Goal: Contribute content: Add original content to the website for others to see

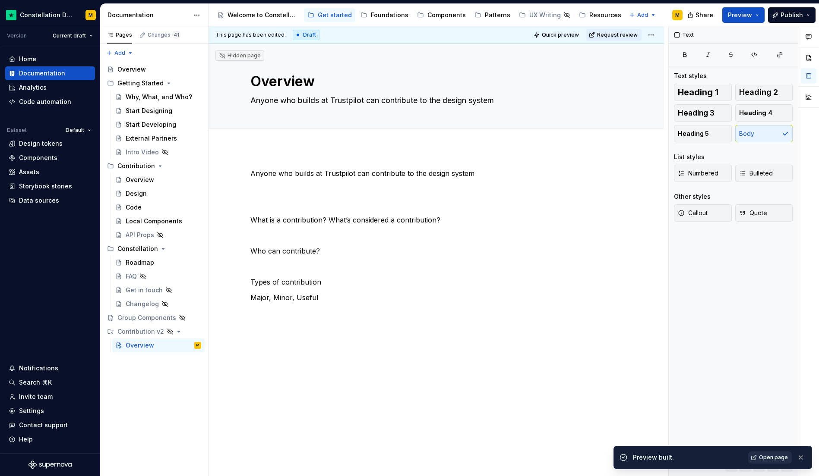
click at [771, 457] on span "Open page" at bounding box center [773, 457] width 29 height 7
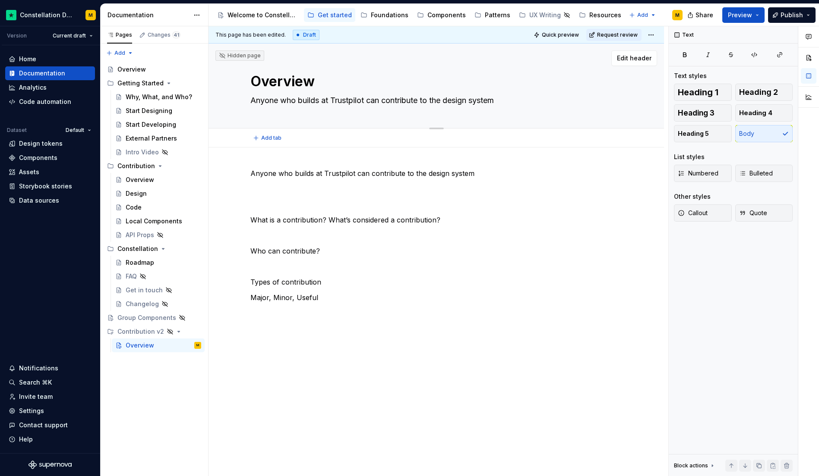
click at [277, 79] on textarea "Overview" at bounding box center [435, 81] width 372 height 21
type textarea "*"
type textarea "C"
type textarea "*"
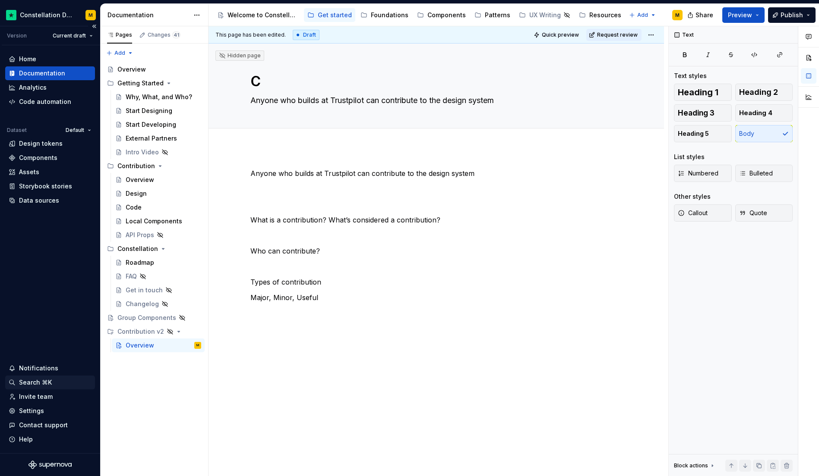
type textarea "Co"
type textarea "*"
type textarea "Con"
type textarea "*"
type textarea "Cont"
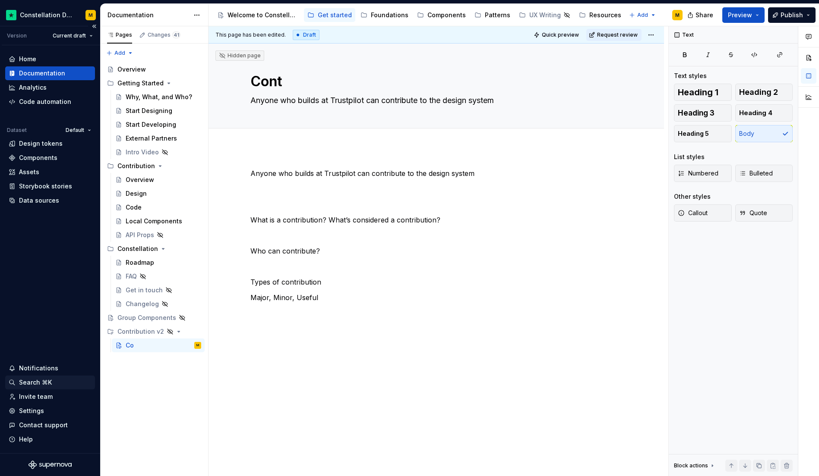
type textarea "*"
type textarea "Contr"
type textarea "*"
type textarea "Contri"
type textarea "*"
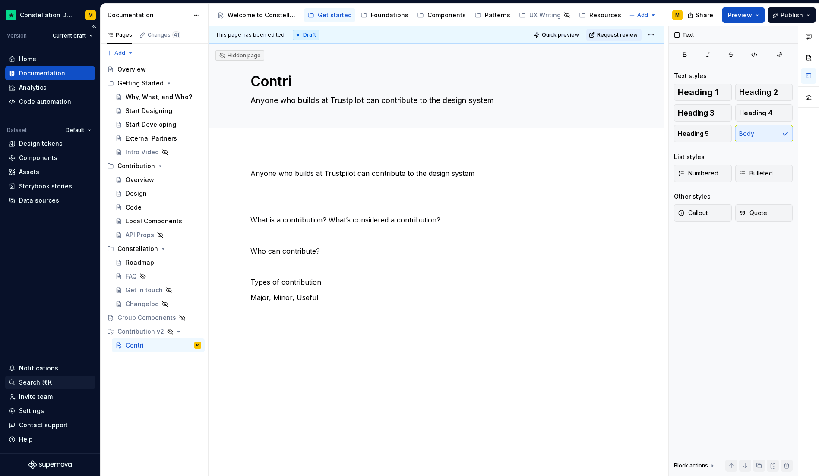
type textarea "Contrib"
type textarea "*"
type textarea "Contribu"
type textarea "*"
type textarea "Contribut"
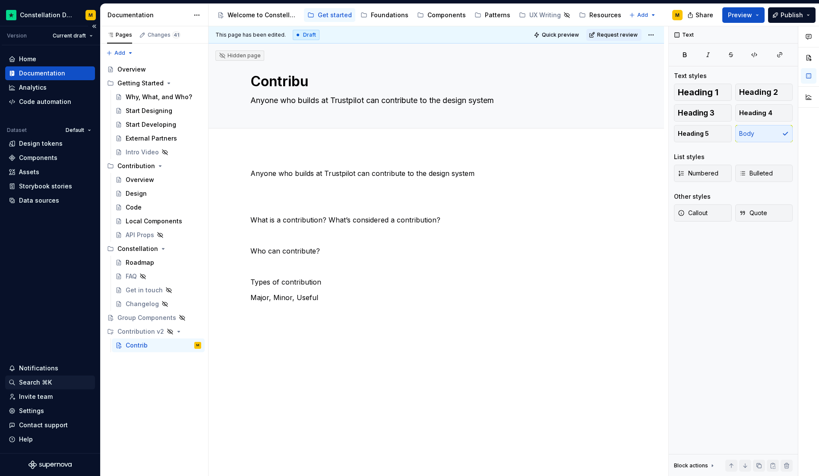
type textarea "*"
type textarea "Contributi"
type textarea "*"
type textarea "Contributio"
type textarea "*"
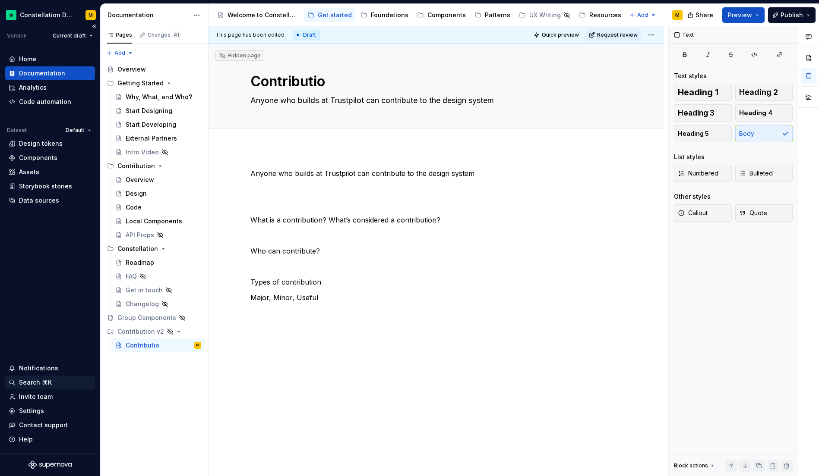
type textarea "Contribution"
type textarea "*"
type textarea "Contribution"
click at [352, 175] on p "Anyone who builds at Trustpilot can contribute to the design system" at bounding box center [436, 173] width 372 height 10
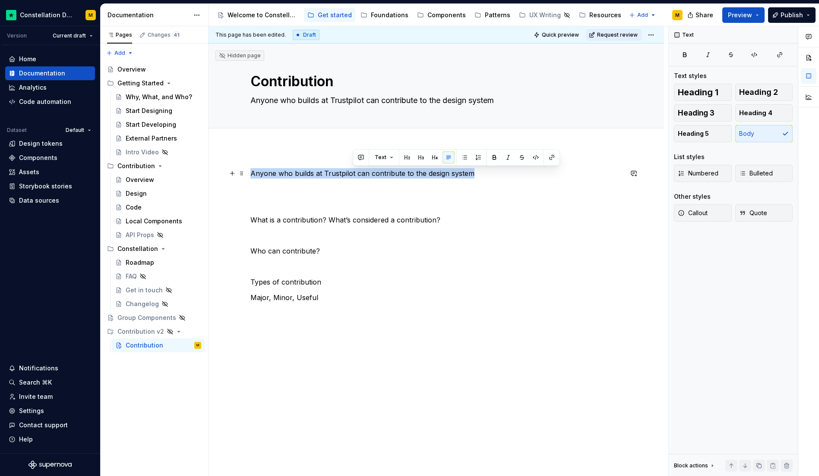
click at [352, 175] on p "Anyone who builds at Trustpilot can contribute to the design system" at bounding box center [436, 173] width 372 height 10
click at [332, 158] on button "button" at bounding box center [332, 157] width 12 height 12
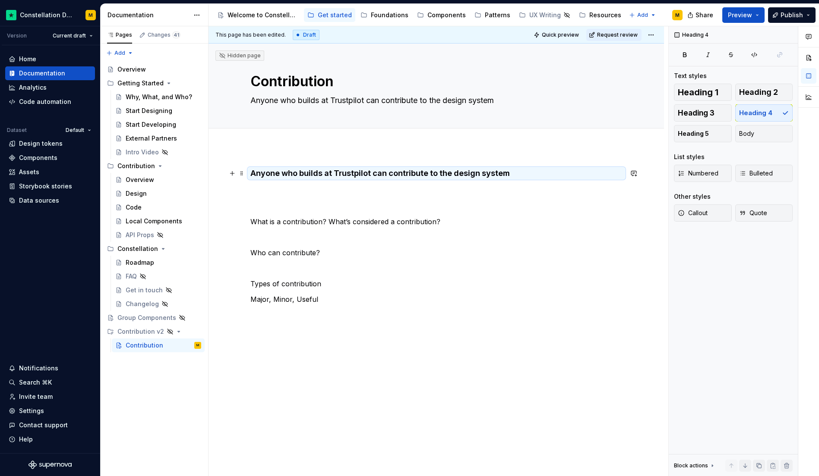
click at [325, 174] on h4 "Anyone who builds at Trustpilot can contribute to the design system" at bounding box center [436, 173] width 372 height 10
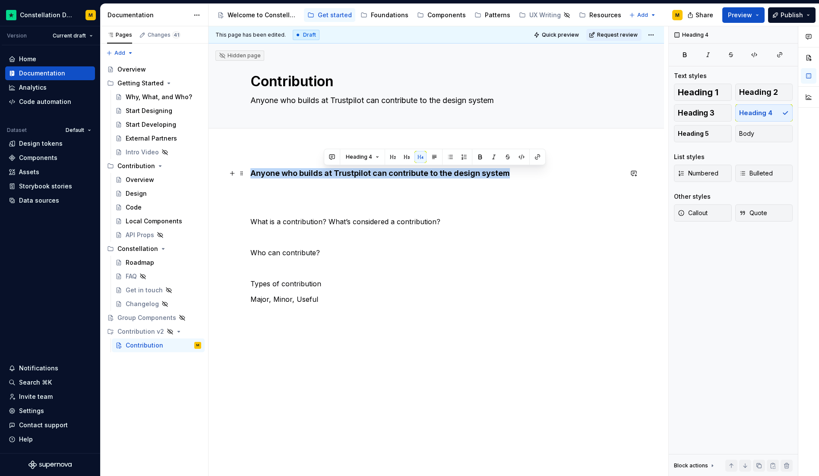
click at [325, 174] on h4 "Anyone who builds at Trustpilot can contribute to the design system" at bounding box center [436, 173] width 372 height 10
click at [331, 159] on button "button" at bounding box center [333, 157] width 12 height 12
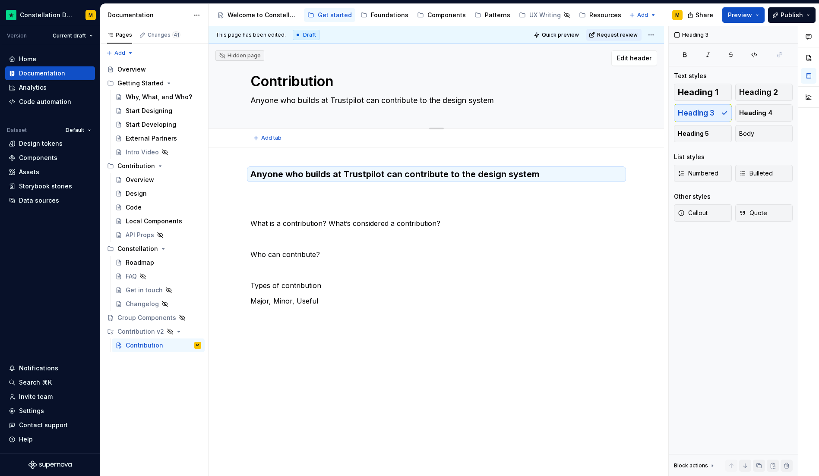
click at [313, 100] on textarea "Anyone who builds at Trustpilot can contribute to the design system" at bounding box center [435, 101] width 372 height 14
type textarea "*"
type textarea "H"
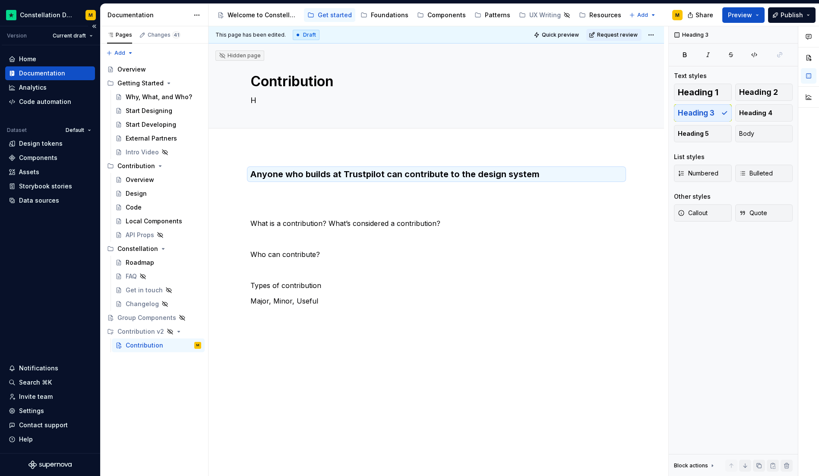
type textarea "*"
type textarea "Ho"
type textarea "*"
type textarea "How"
type textarea "*"
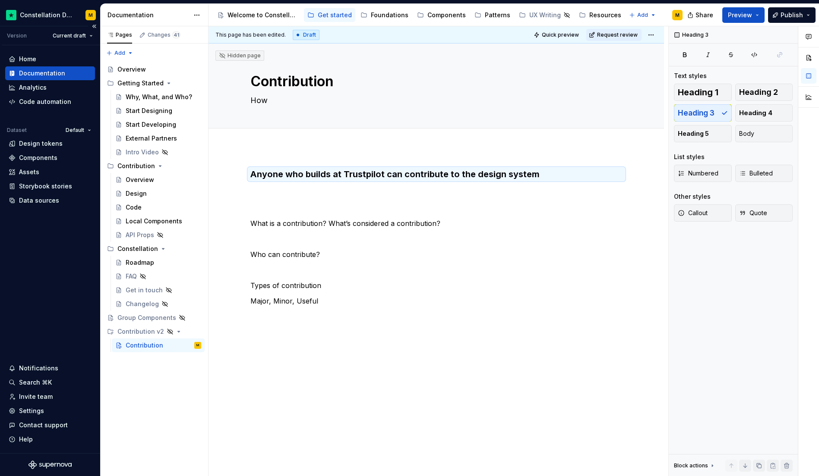
type textarea "How"
type textarea "*"
type textarea "How t"
type textarea "*"
type textarea "How to"
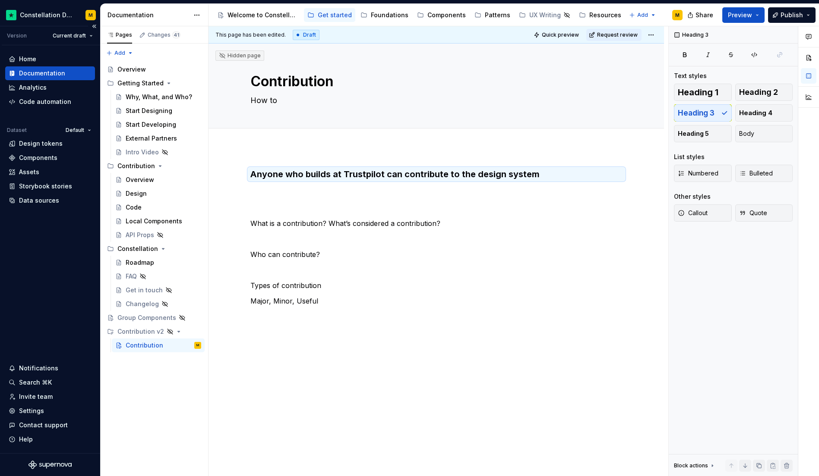
type textarea "*"
type textarea "How to"
type textarea "*"
type textarea "How to c"
type textarea "*"
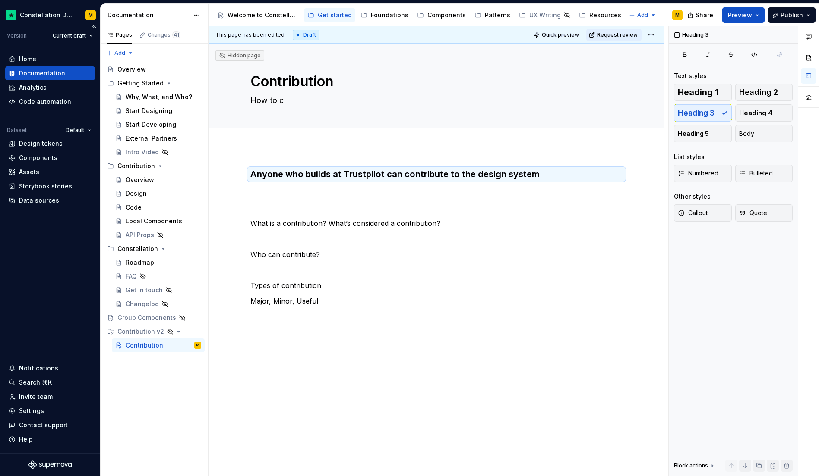
type textarea "How to co"
type textarea "*"
type textarea "How to con"
type textarea "*"
type textarea "How to cont"
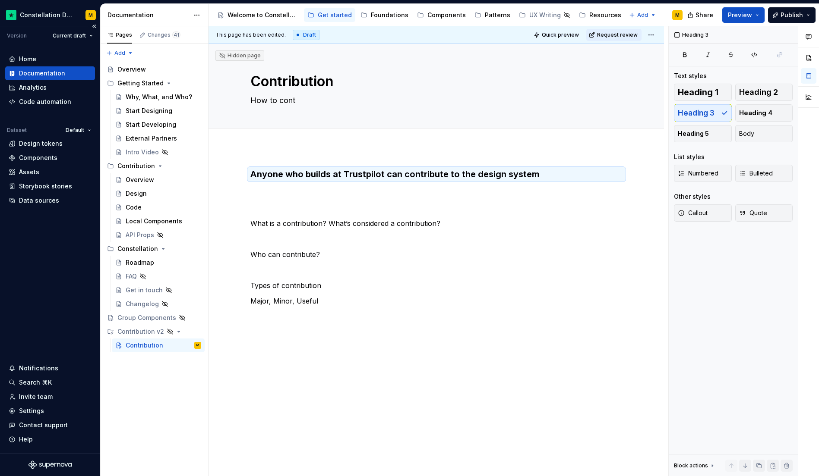
type textarea "*"
type textarea "How to contr"
type textarea "*"
type textarea "How to contriu"
type textarea "*"
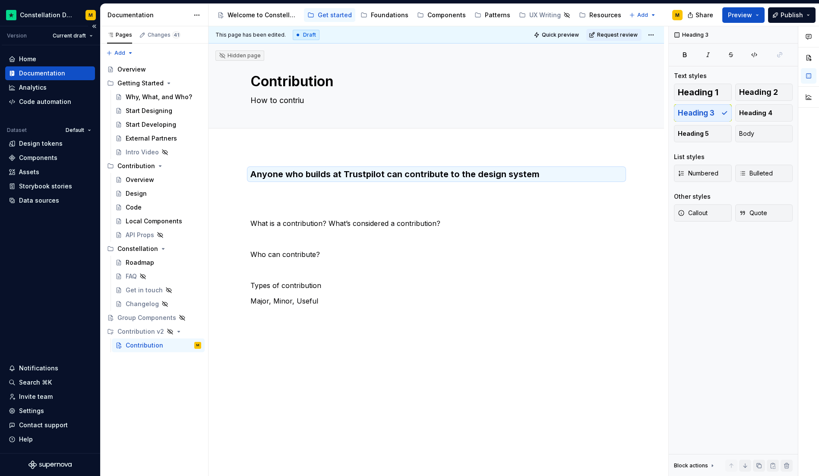
type textarea "How to contriub"
type textarea "*"
type textarea "How to contriu"
type textarea "*"
type textarea "How to contri"
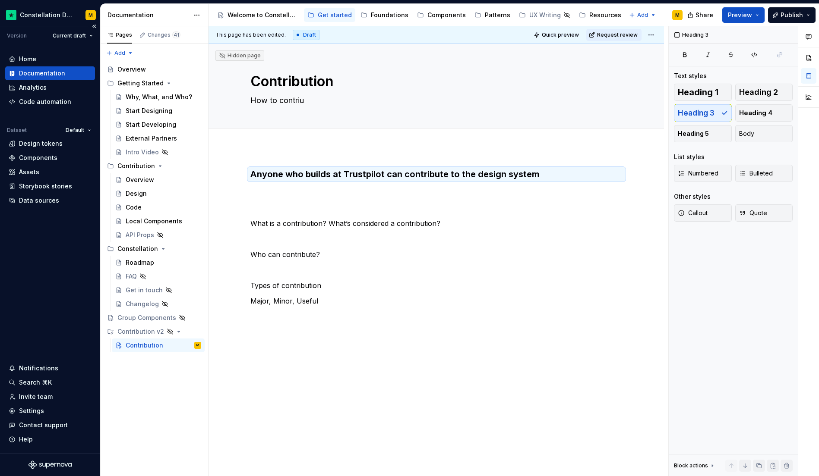
type textarea "*"
type textarea "How to contrib"
type textarea "*"
type textarea "How to contribu"
type textarea "*"
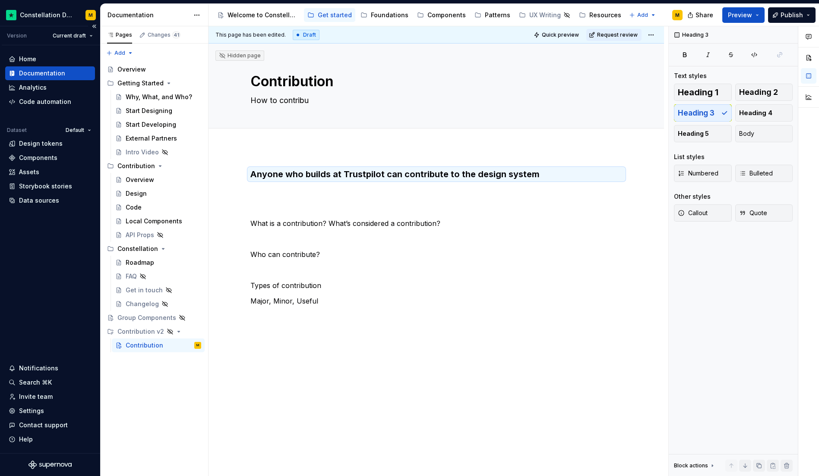
type textarea "How to contribut"
type textarea "*"
type textarea "How to contribute"
type textarea "*"
type textarea "How to contribute"
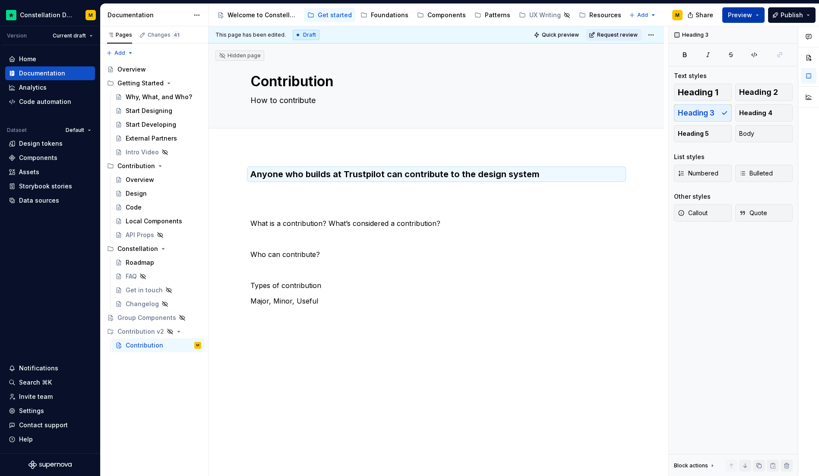
click at [739, 15] on span "Preview" at bounding box center [740, 15] width 24 height 9
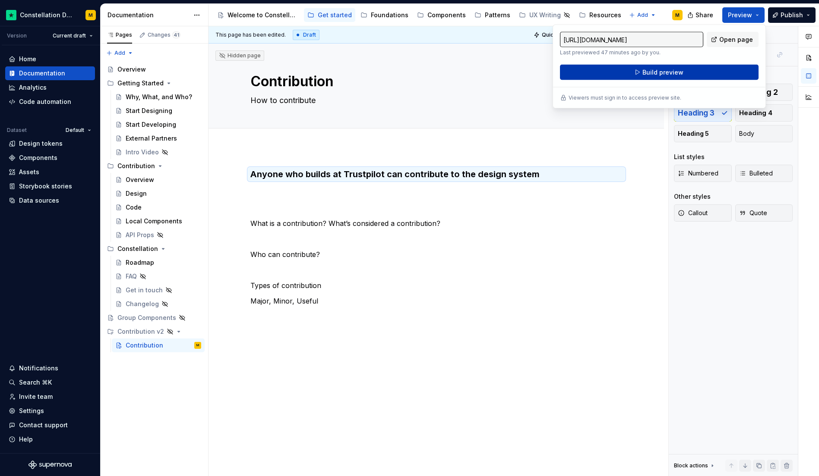
click at [647, 73] on span "Build preview" at bounding box center [662, 72] width 41 height 9
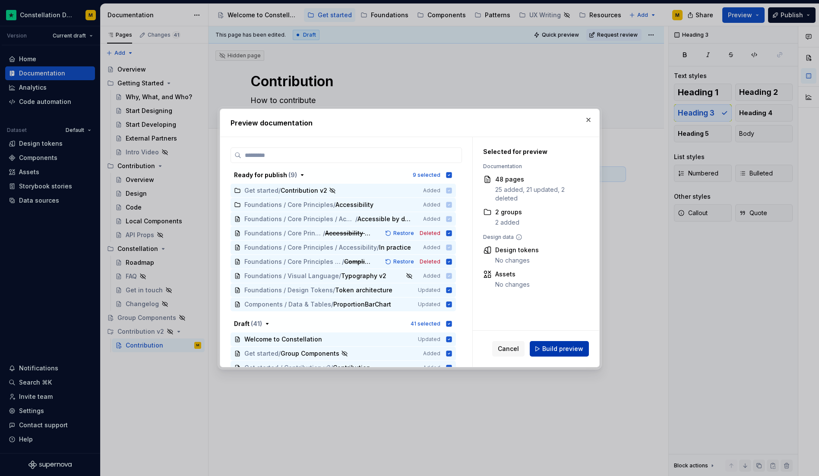
click at [546, 348] on span "Build preview" at bounding box center [562, 349] width 41 height 9
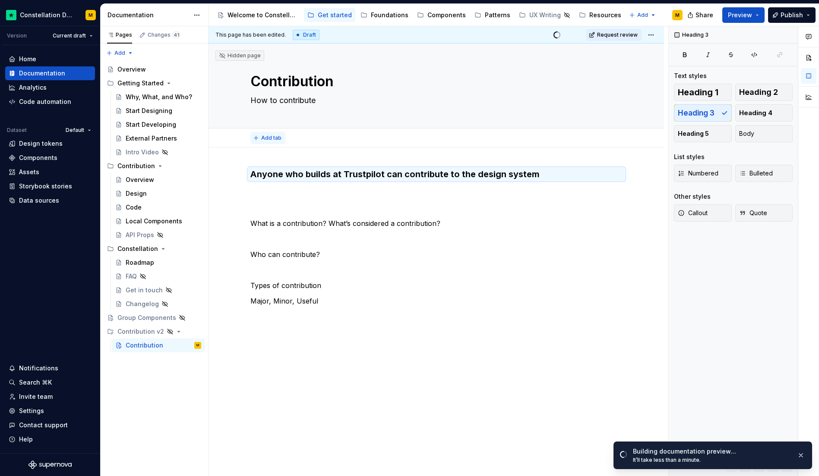
click at [265, 137] on span "Add tab" at bounding box center [271, 138] width 20 height 7
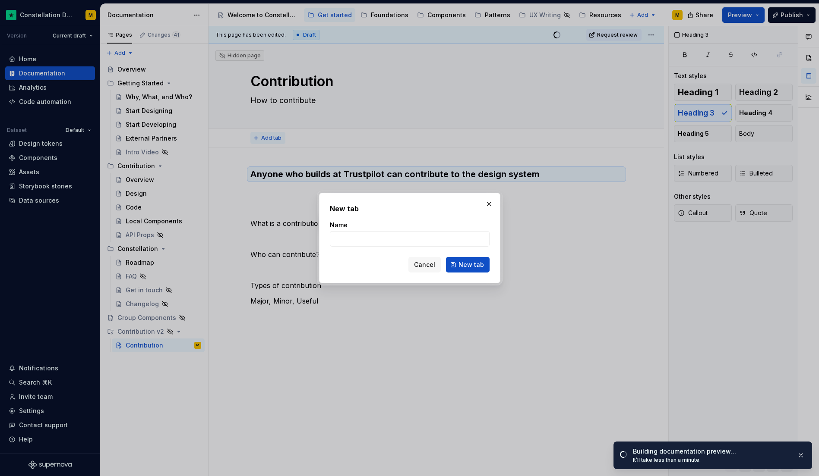
type textarea "*"
type input "O"
type textarea "*"
type input "Overview"
click button "New tab" at bounding box center [468, 265] width 44 height 16
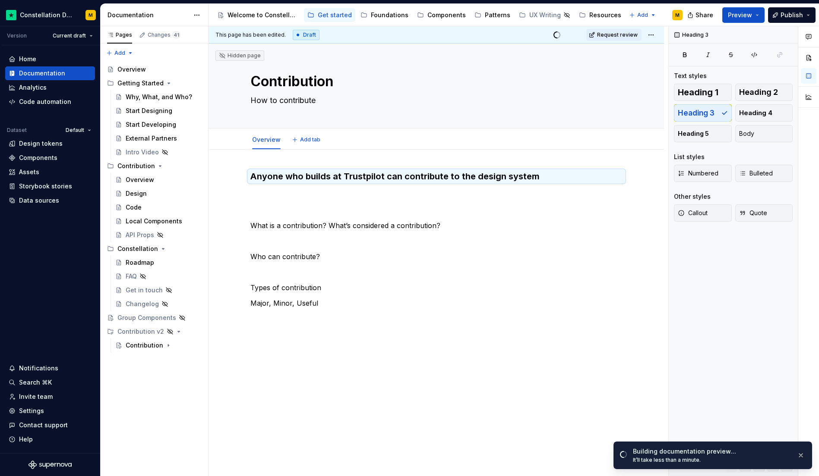
click at [315, 142] on span "Add tab" at bounding box center [310, 139] width 20 height 7
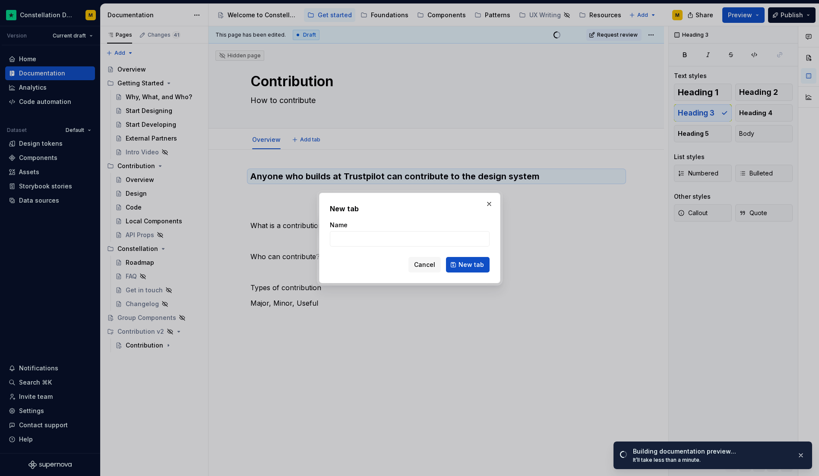
type textarea "*"
type input "D"
type textarea "*"
type input "D"
type input "Design"
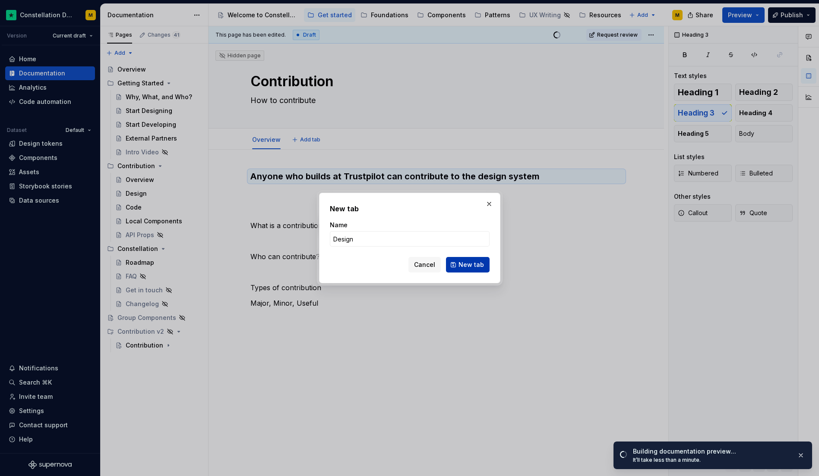
click at [458, 267] on button "New tab" at bounding box center [468, 265] width 44 height 16
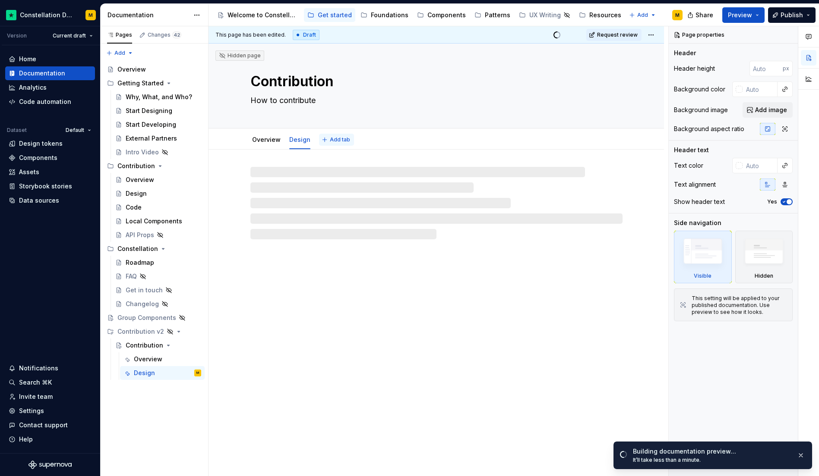
type textarea "*"
click at [333, 139] on span "Add tab" at bounding box center [340, 139] width 20 height 7
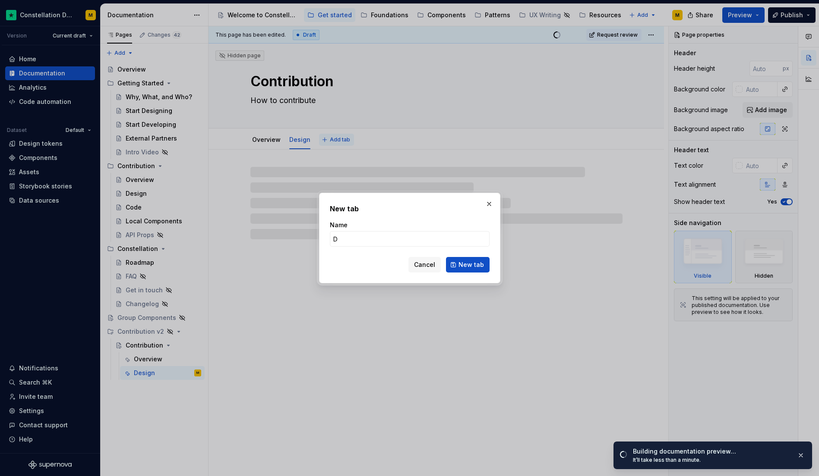
type input "De"
type textarea "*"
type input "Dev"
type textarea "*"
type input "Devel"
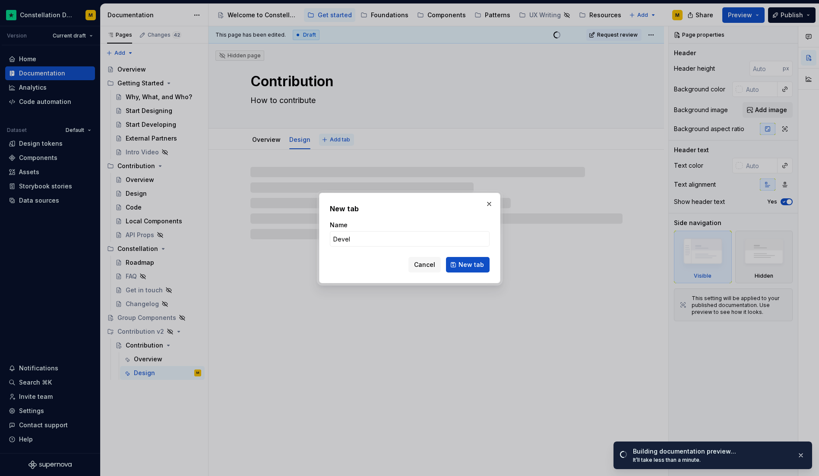
type textarea "*"
type input "Develop"
type textarea "*"
type input "Develop"
click at [488, 203] on button "button" at bounding box center [489, 204] width 12 height 12
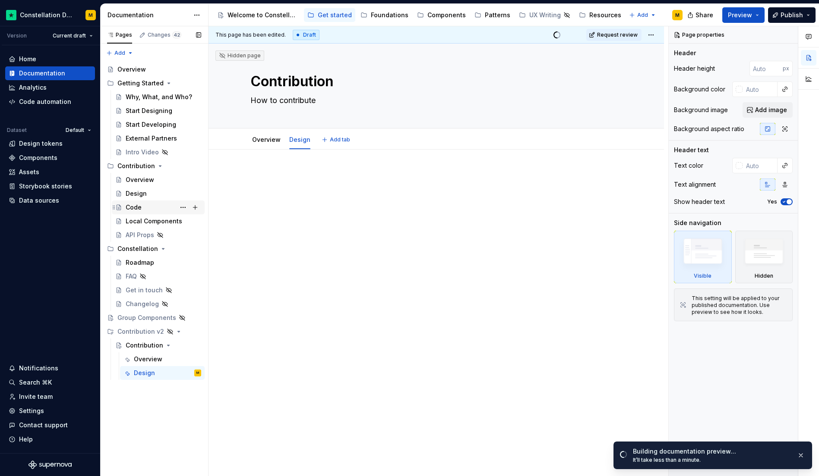
click at [145, 211] on div "Code" at bounding box center [164, 208] width 76 height 12
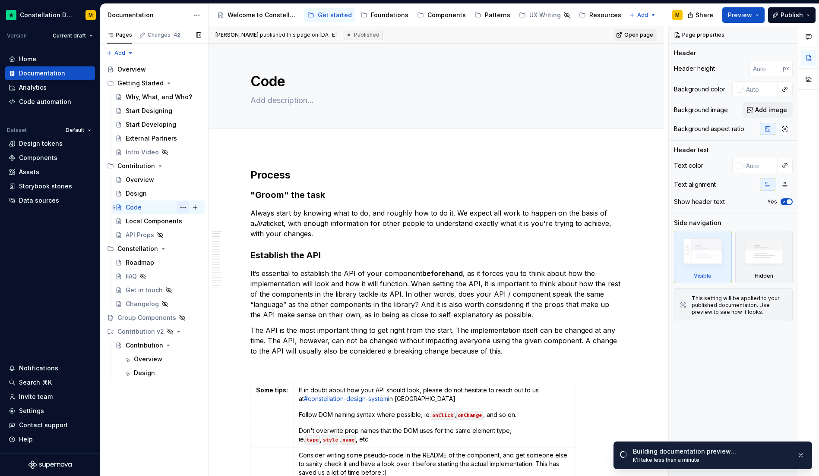
click at [181, 206] on button "Page tree" at bounding box center [183, 208] width 12 height 12
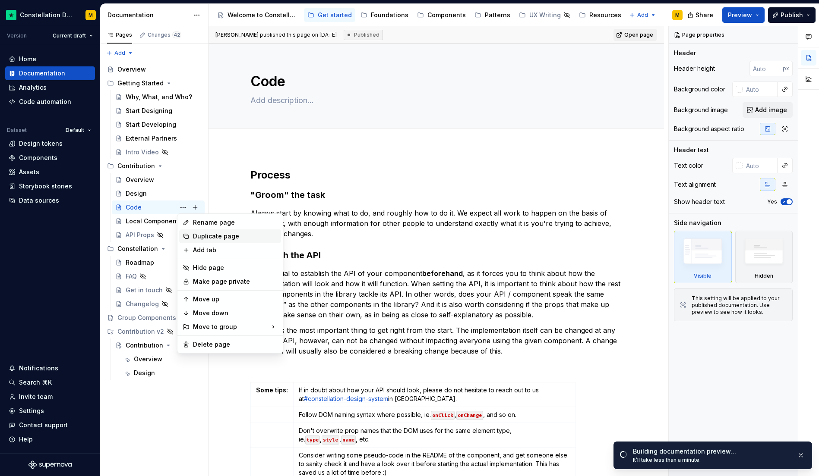
click at [192, 234] on div "Duplicate page" at bounding box center [230, 237] width 102 height 14
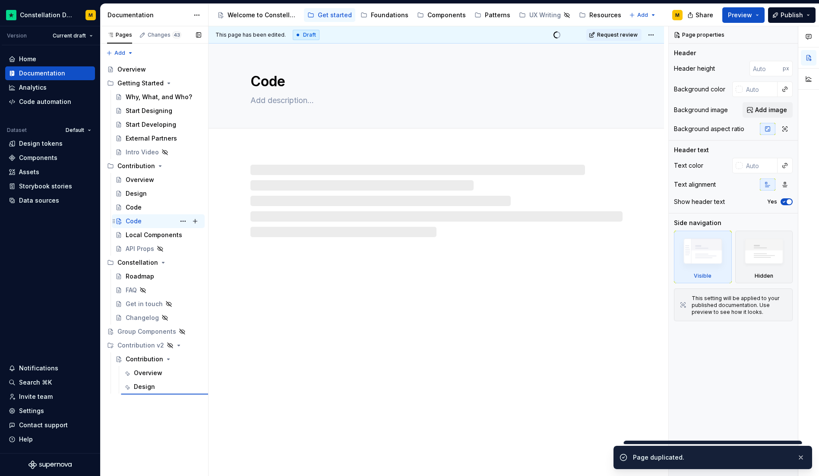
type textarea "*"
type textarea "Contribution"
type textarea "How to contribute"
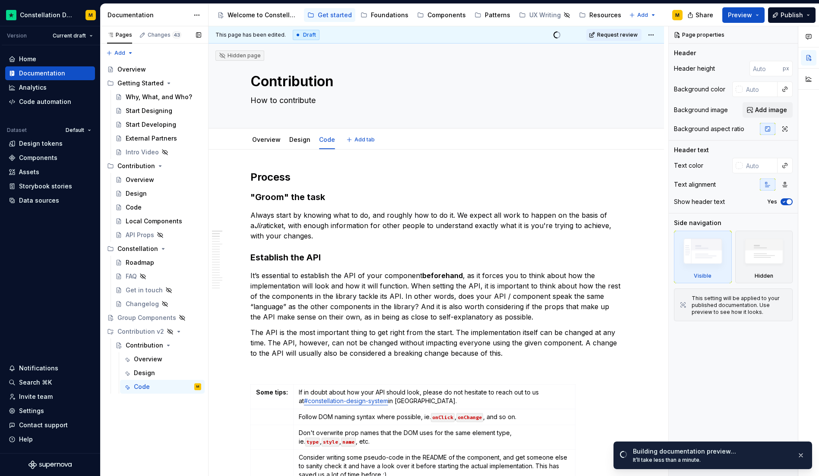
click at [328, 133] on html "Constellation Design System M Version Current draft Home Documentation Analytic…" at bounding box center [409, 238] width 819 height 476
type textarea "*"
click at [334, 142] on div "Rename tab" at bounding box center [358, 145] width 73 height 14
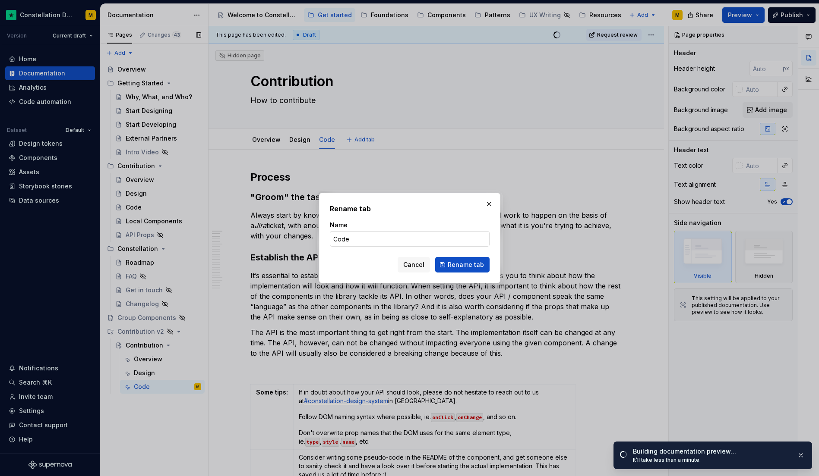
click at [348, 239] on input "Code" at bounding box center [410, 239] width 160 height 16
type input "Develop"
type textarea "*"
type input "Develop"
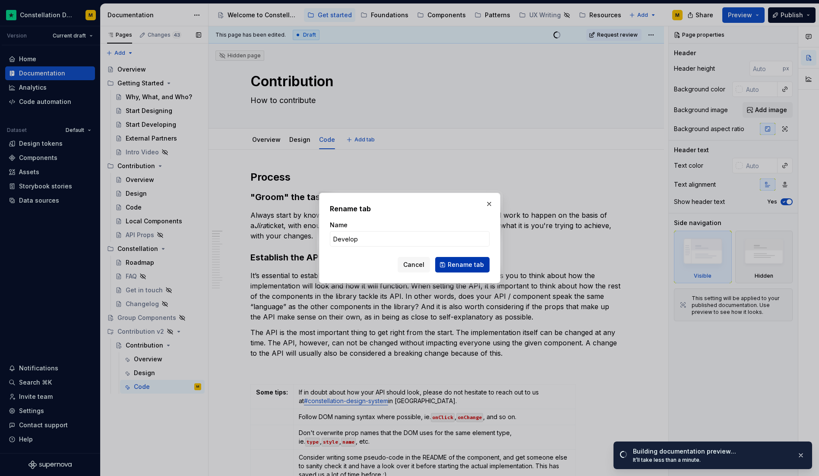
click at [468, 262] on span "Rename tab" at bounding box center [466, 265] width 36 height 9
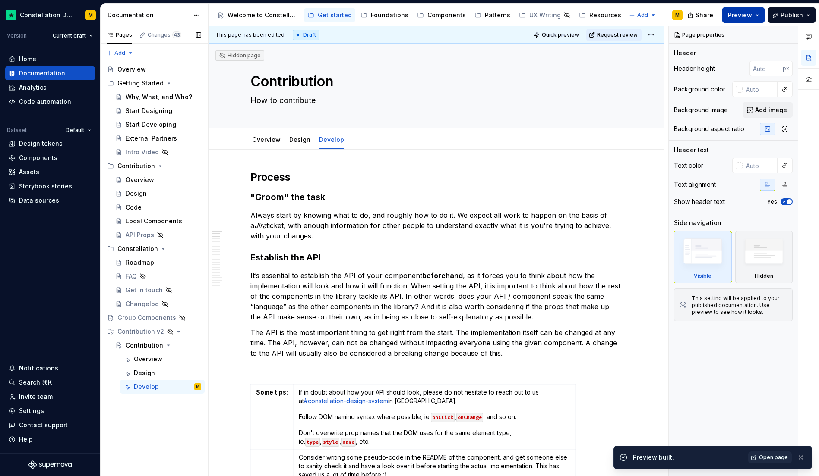
click at [756, 13] on button "Preview" at bounding box center [743, 15] width 42 height 16
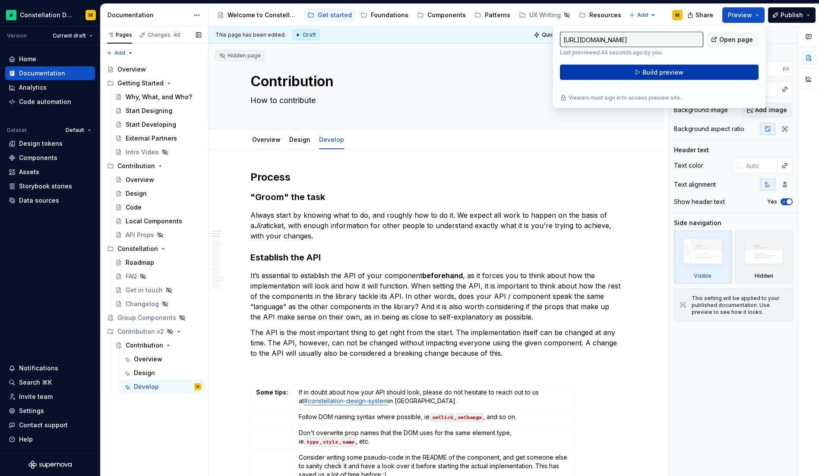
click at [672, 76] on span "Build preview" at bounding box center [662, 72] width 41 height 9
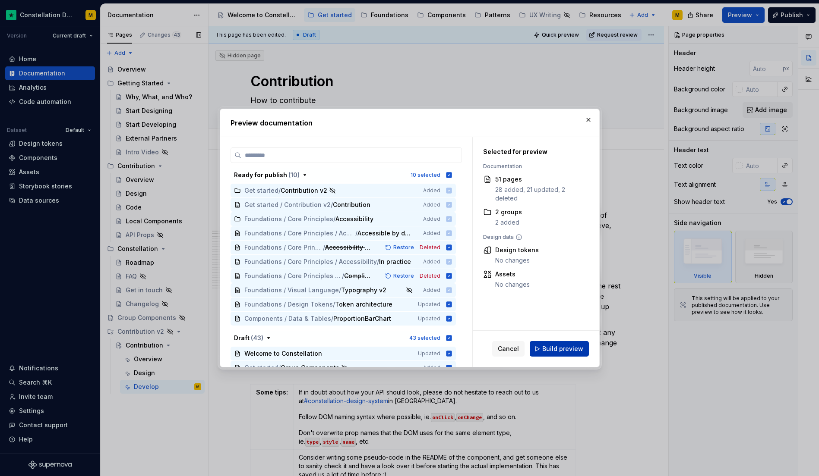
click at [581, 343] on button "Build preview" at bounding box center [559, 349] width 59 height 16
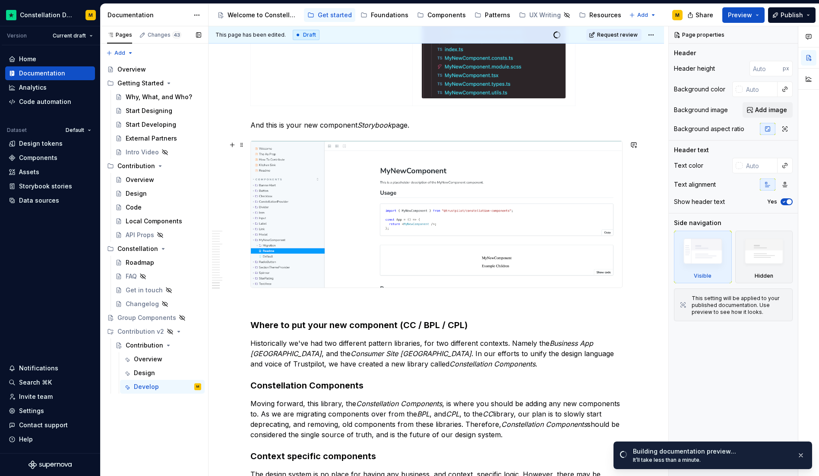
scroll to position [2725, 0]
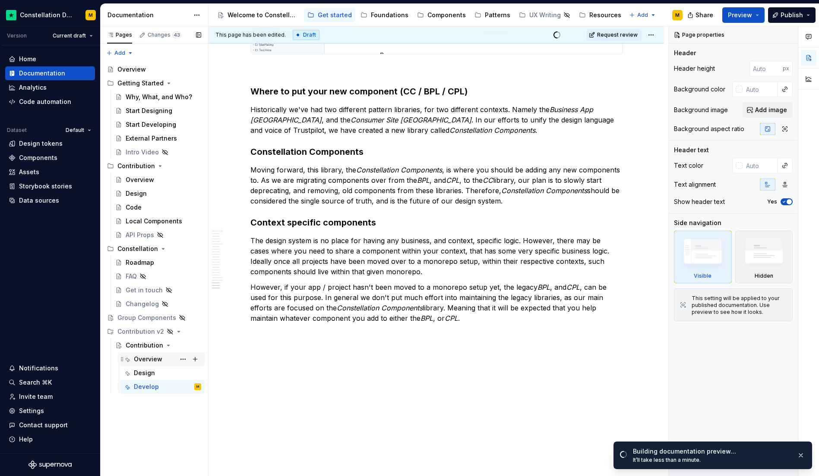
click at [146, 358] on div "Overview" at bounding box center [148, 359] width 28 height 9
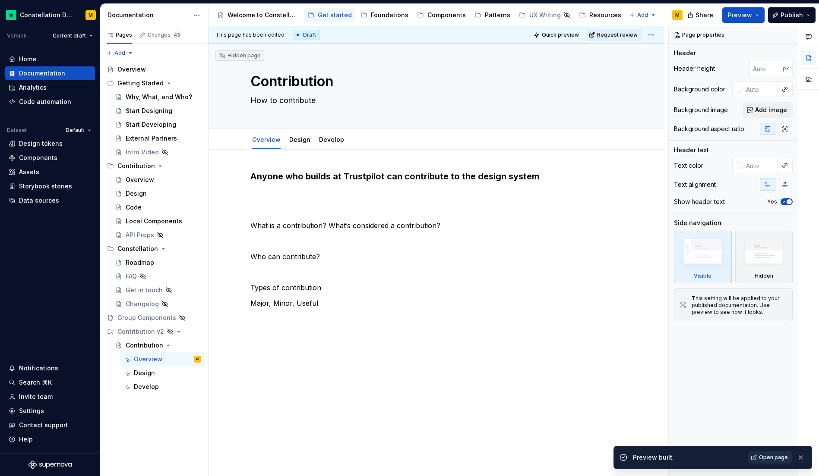
click at [761, 455] on span "Open page" at bounding box center [773, 457] width 29 height 7
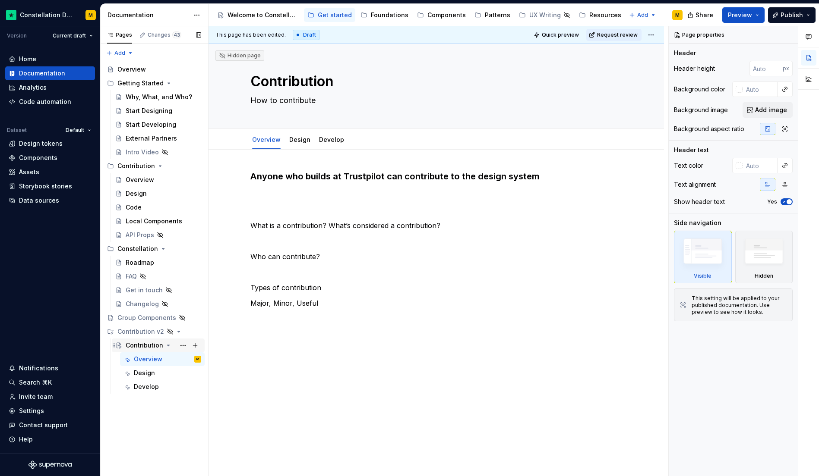
click at [148, 345] on div "Contribution" at bounding box center [145, 345] width 38 height 9
click at [183, 330] on button "Page tree" at bounding box center [183, 332] width 12 height 12
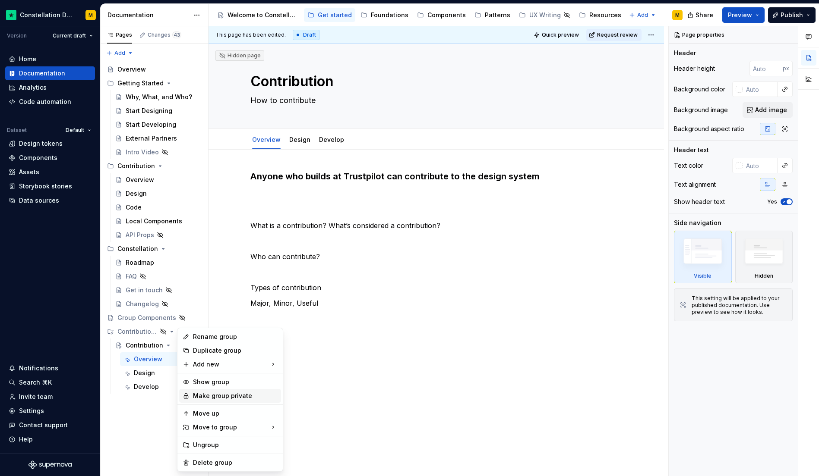
click at [220, 397] on div "Make group private" at bounding box center [235, 396] width 85 height 9
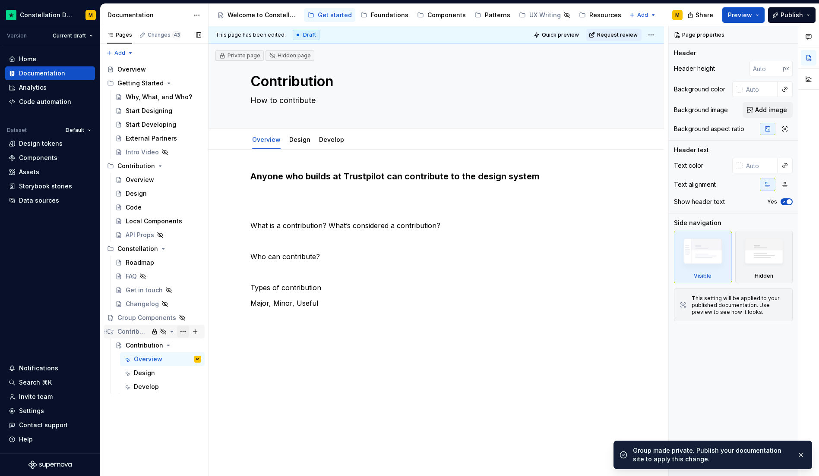
click at [184, 333] on button "Page tree" at bounding box center [183, 332] width 12 height 12
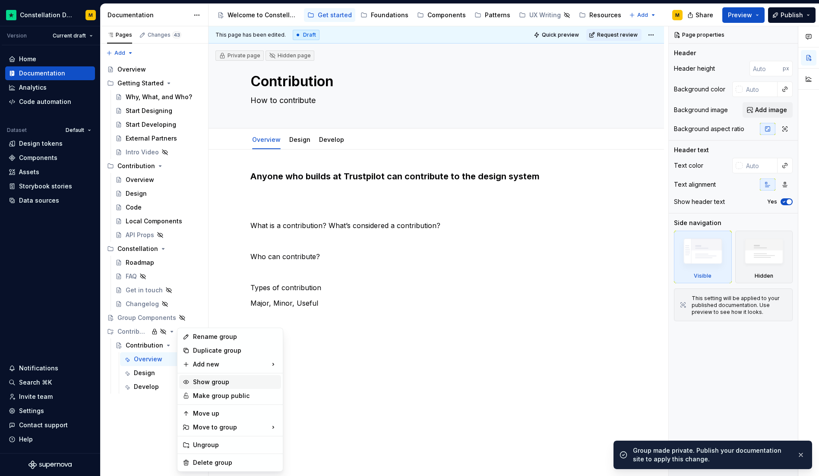
click at [208, 383] on div "Show group" at bounding box center [235, 382] width 85 height 9
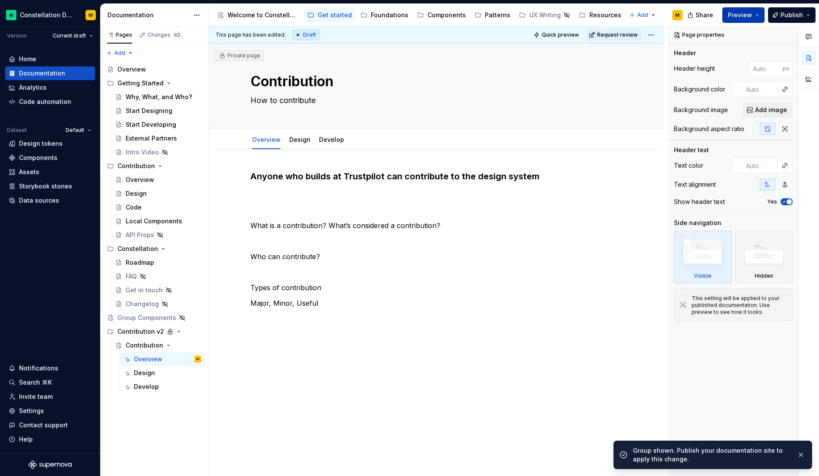
click at [738, 14] on span "Preview" at bounding box center [740, 15] width 24 height 9
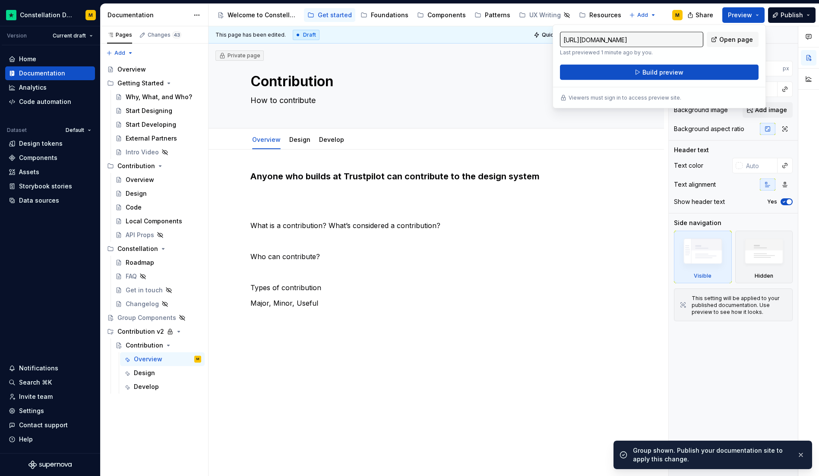
click at [654, 80] on div "[URL][DOMAIN_NAME] Last previewed 1 minute ago by you. Open page Build preview …" at bounding box center [658, 67] width 213 height 84
click at [652, 76] on span "Build preview" at bounding box center [662, 72] width 41 height 9
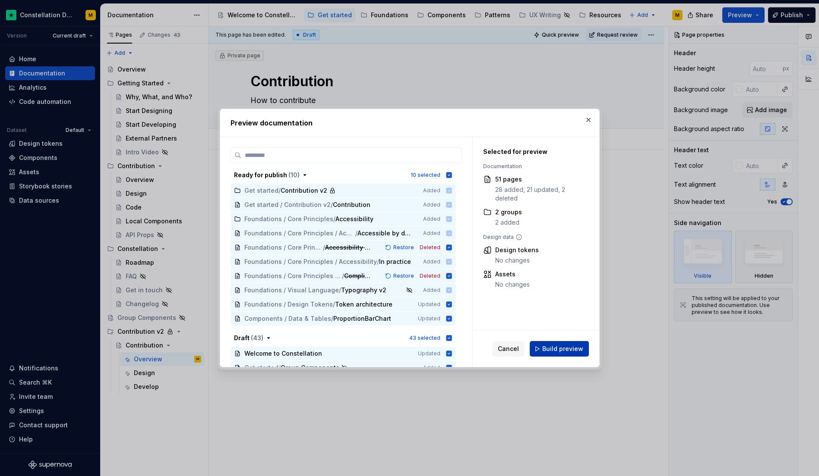
click at [554, 350] on span "Build preview" at bounding box center [562, 349] width 41 height 9
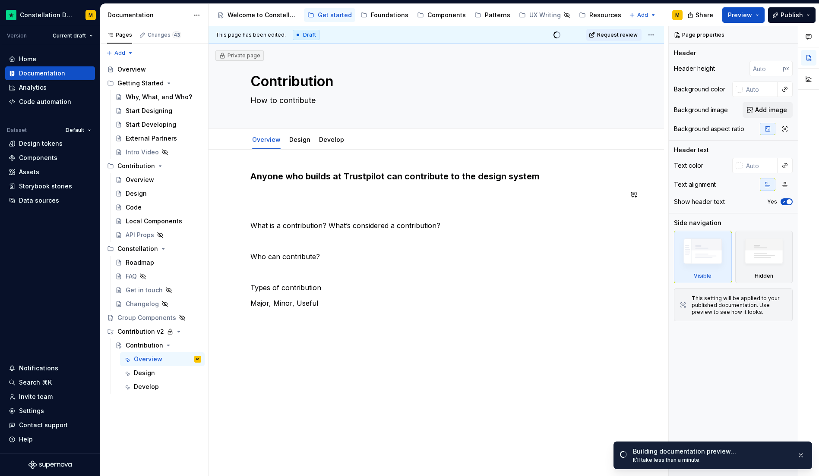
click at [315, 179] on h3 "Anyone who builds at Trustpilot can contribute to the design system" at bounding box center [436, 176] width 372 height 12
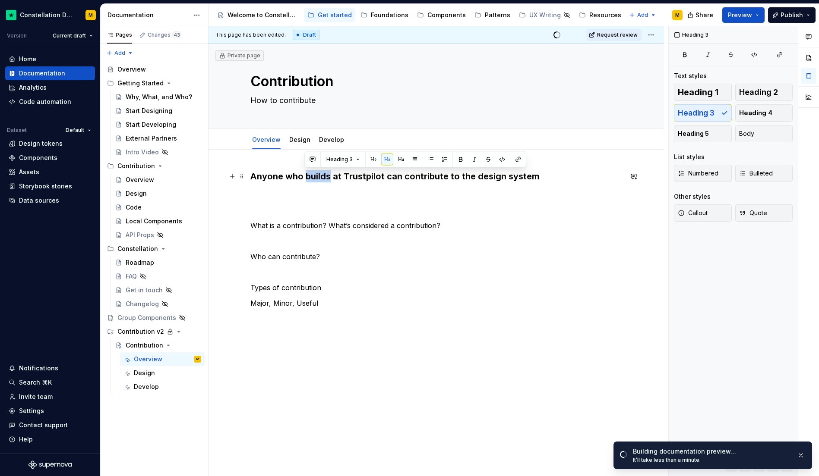
click at [315, 179] on h3 "Anyone who builds at Trustpilot can contribute to the design system" at bounding box center [436, 176] width 372 height 12
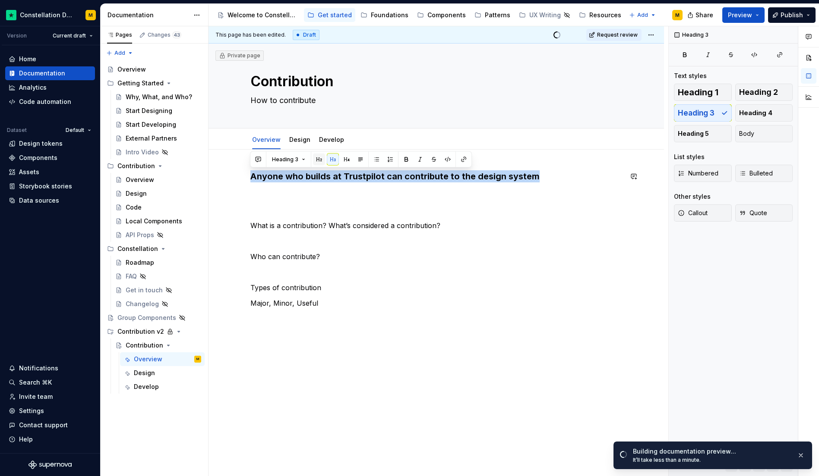
click at [319, 161] on button "button" at bounding box center [319, 160] width 12 height 12
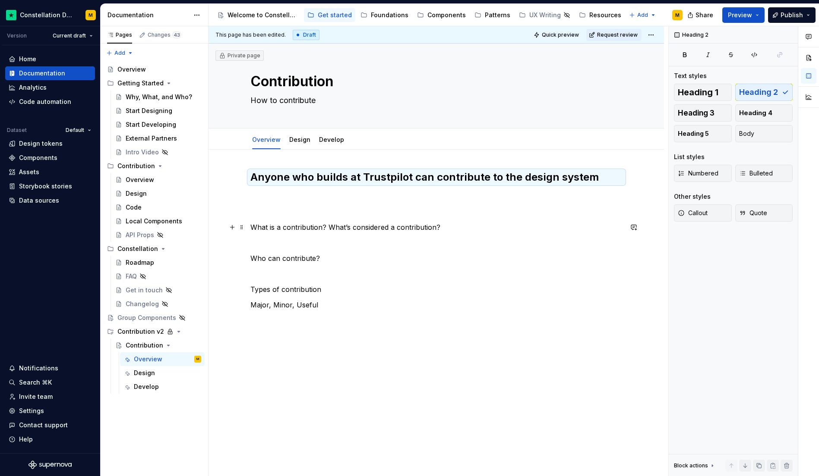
click at [305, 230] on p "What is a contribution? What’s considered a contribution?" at bounding box center [436, 227] width 372 height 10
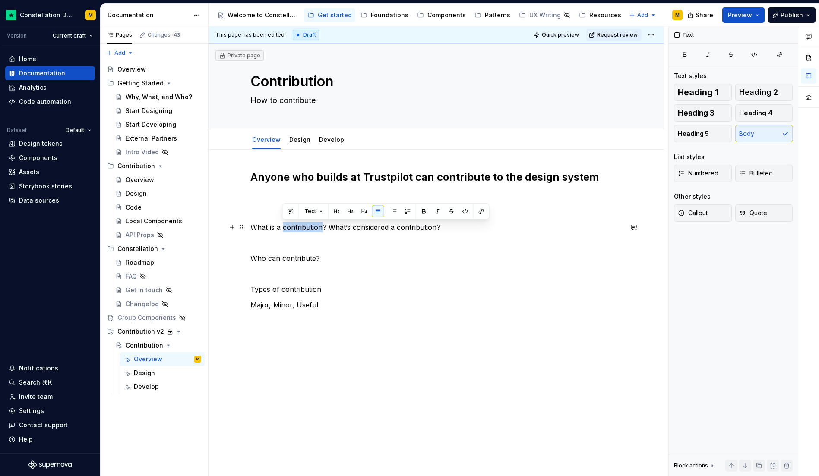
click at [305, 230] on p "What is a contribution? What’s considered a contribution?" at bounding box center [436, 227] width 372 height 10
click at [284, 173] on h2 "Anyone who builds at Trustpilot can contribute to the design system" at bounding box center [436, 177] width 372 height 14
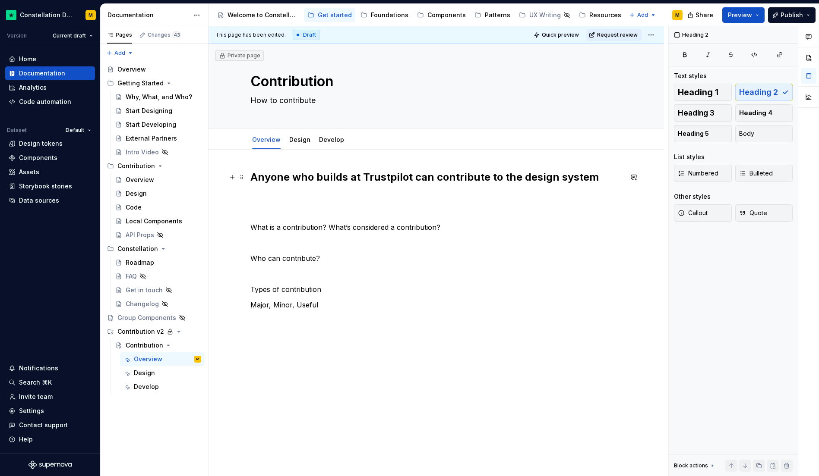
click at [253, 177] on h2 "Anyone who builds at Trustpilot can contribute to the design system" at bounding box center [436, 177] width 372 height 14
click at [479, 180] on h2 "Anyone who builds at Trustpilot can contribute to the design system" at bounding box center [436, 177] width 372 height 14
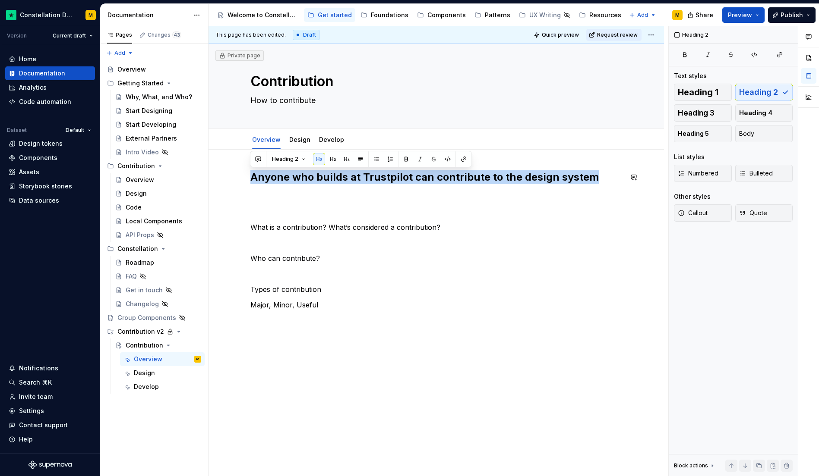
copy h2 "Anyone who builds at Trustpilot can contribute to the design system"
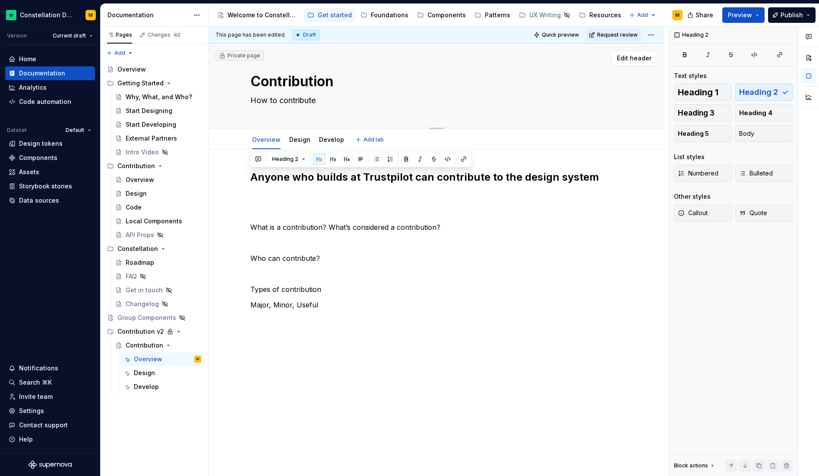
click at [291, 102] on textarea "How to contribute" at bounding box center [435, 101] width 372 height 14
paste textarea "Anyone who builds at Trustpilot can contribute to the design system"
type textarea "*"
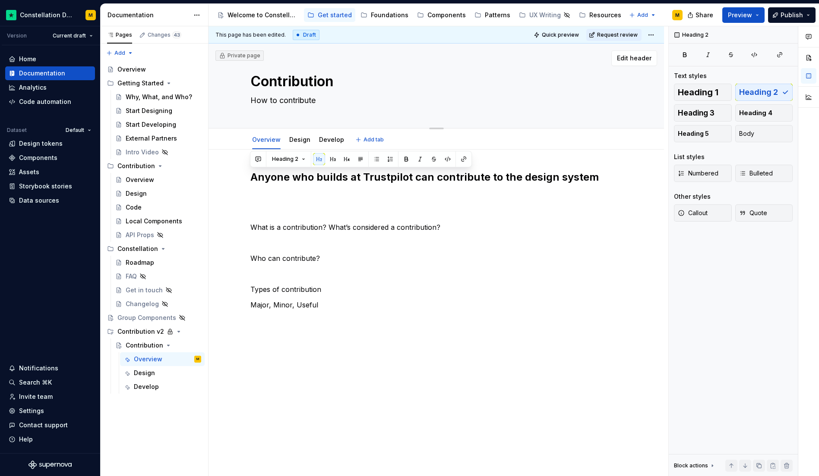
type textarea "Anyone who builds at Trustpilot can contribute to the design system"
type textarea "*"
type textarea "Anyone who builds at Trustpilot can contribute to the design system"
click at [277, 182] on h2 "Anyone who builds at Trustpilot can contribute to the design system" at bounding box center [436, 177] width 372 height 14
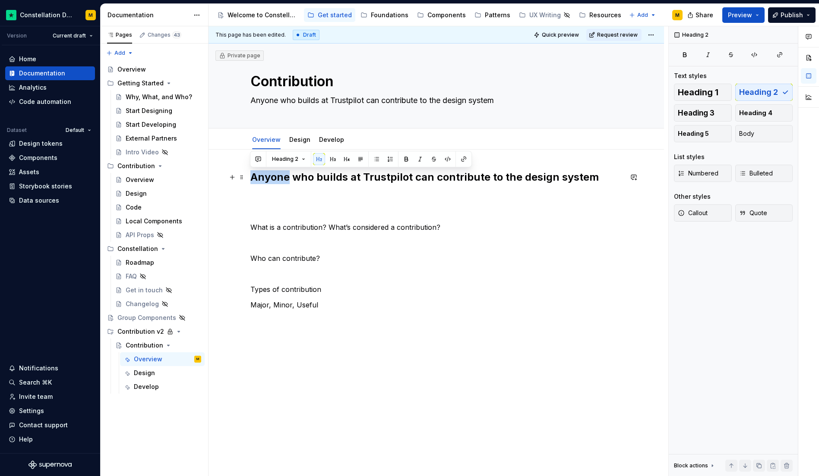
click at [277, 182] on h2 "Anyone who builds at Trustpilot can contribute to the design system" at bounding box center [436, 177] width 372 height 14
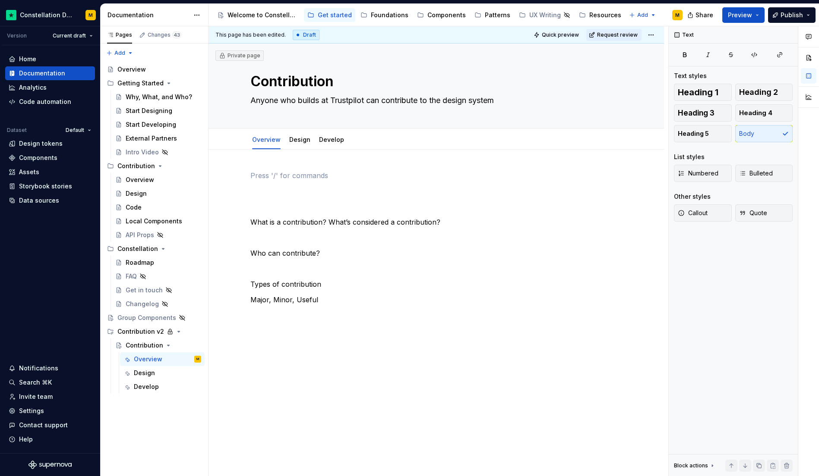
type textarea "*"
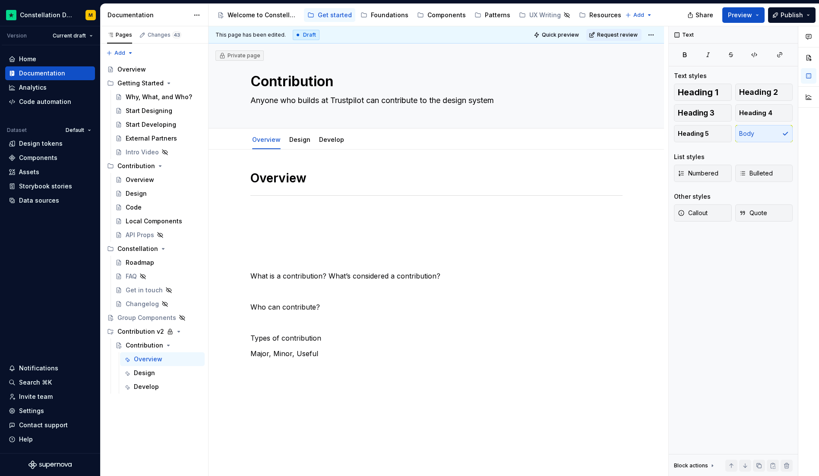
type textarea "*"
